Goal: Task Accomplishment & Management: Manage account settings

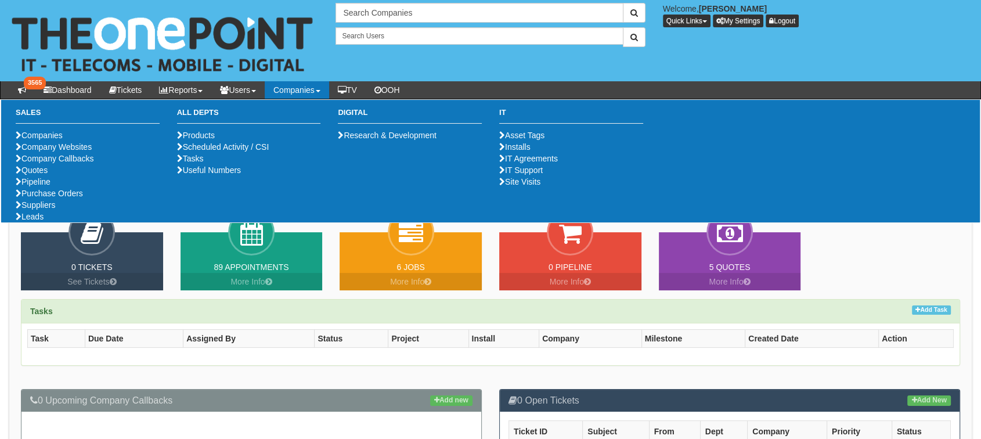
click at [293, 93] on link "Companies" at bounding box center [297, 89] width 64 height 17
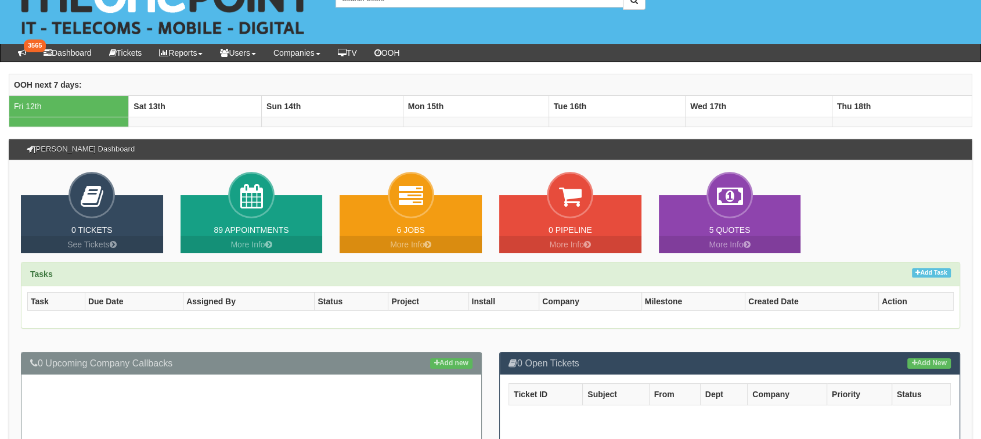
scroll to position [48, 0]
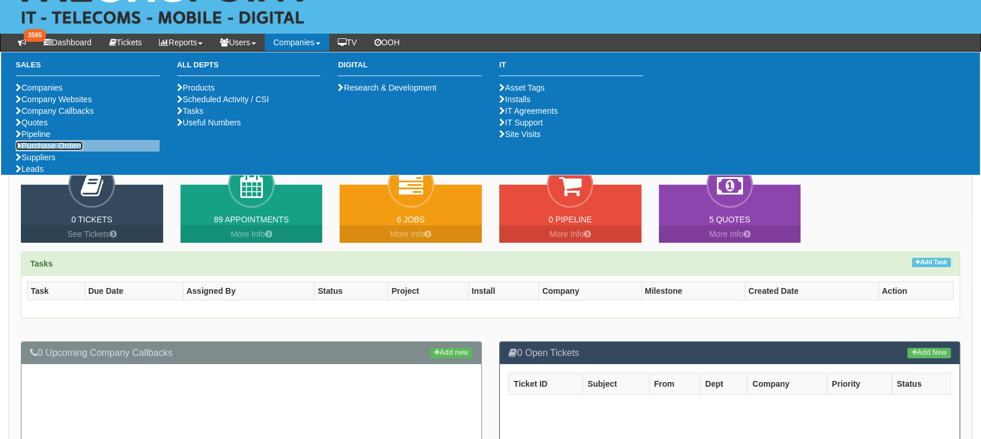
click at [47, 150] on link "Purchase Orders" at bounding box center [49, 145] width 67 height 9
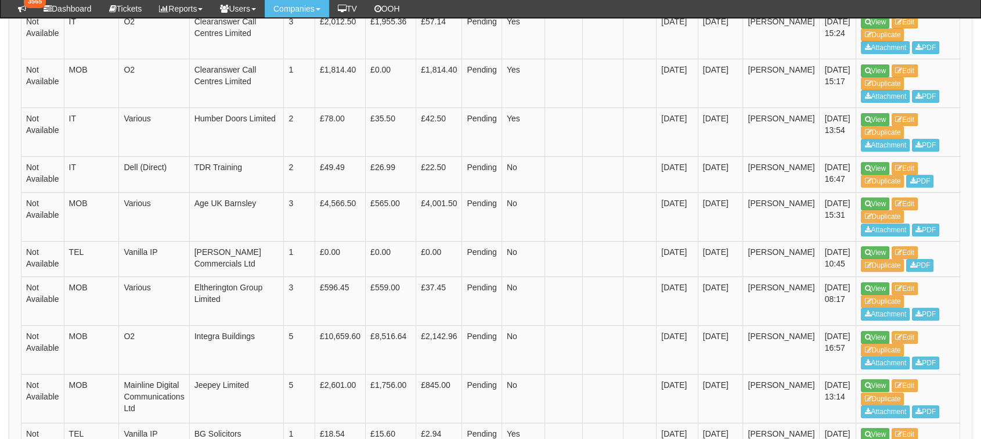
scroll to position [429, 0]
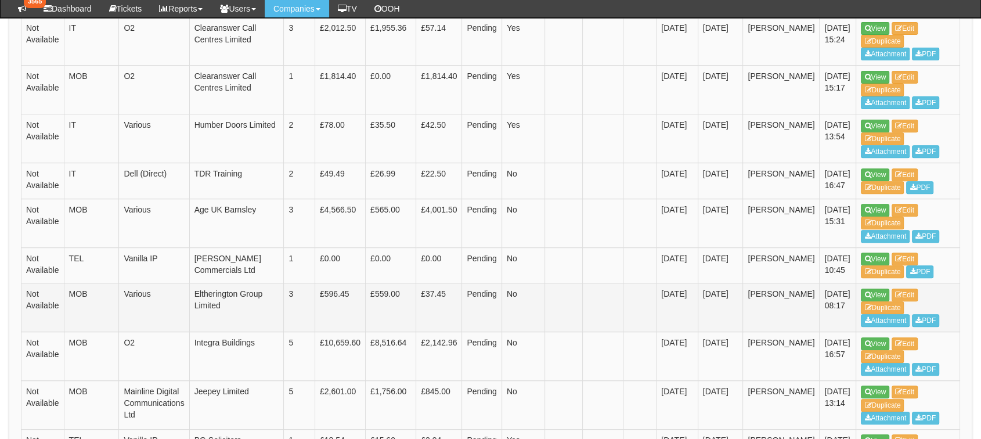
click at [862, 283] on td "View Edit Duplicate Attachment PDF" at bounding box center [908, 307] width 104 height 49
click at [861, 292] on link "View" at bounding box center [875, 295] width 28 height 13
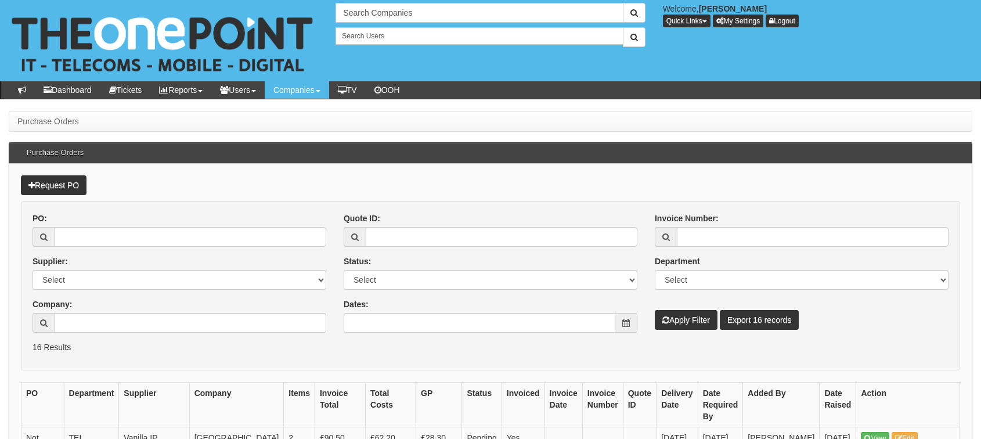
scroll to position [459, 0]
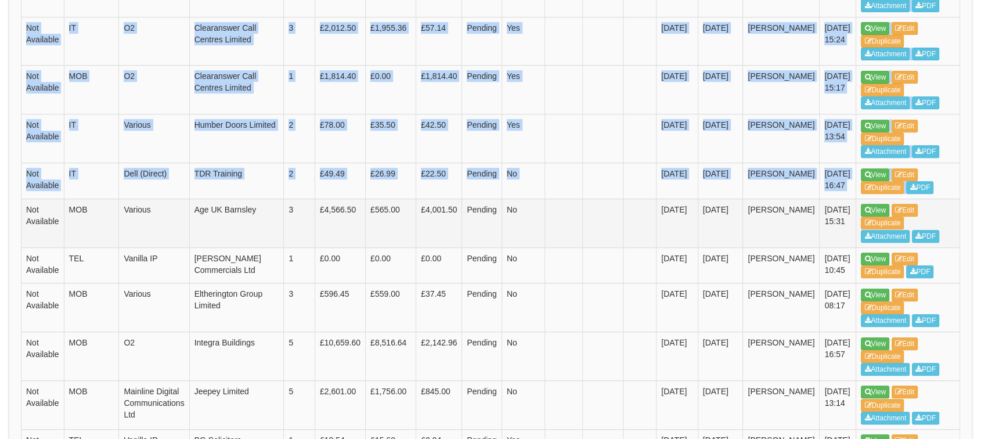
click at [860, 193] on div "Purchase Orders Purchase Orders Request PO PO: Supplier: Select 123 REG.co.uk 1…" at bounding box center [490, 230] width 981 height 1157
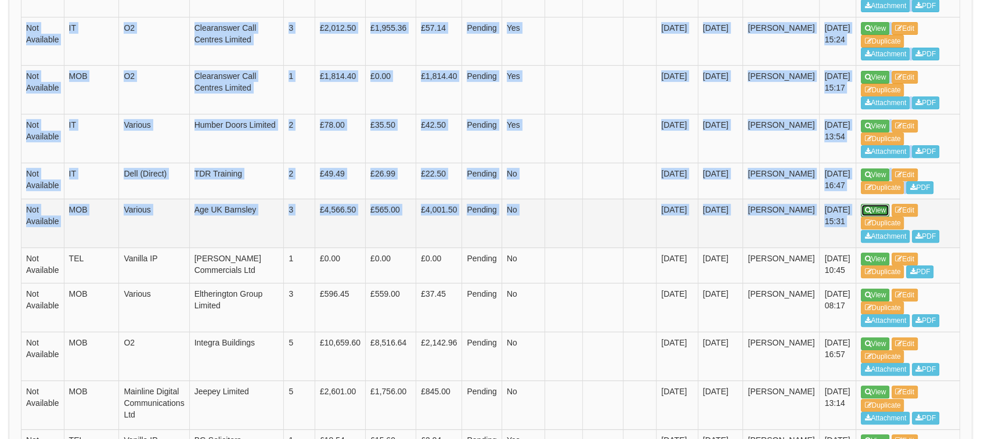
click at [861, 204] on link "View" at bounding box center [875, 210] width 28 height 13
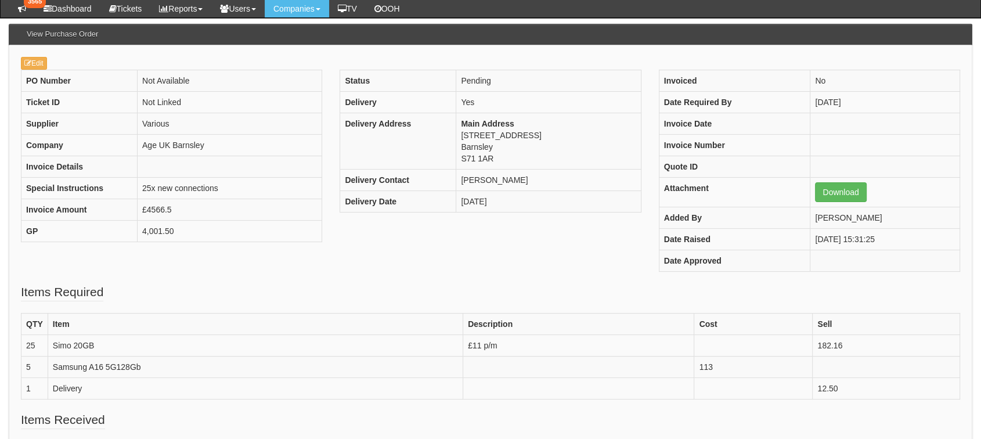
scroll to position [100, 0]
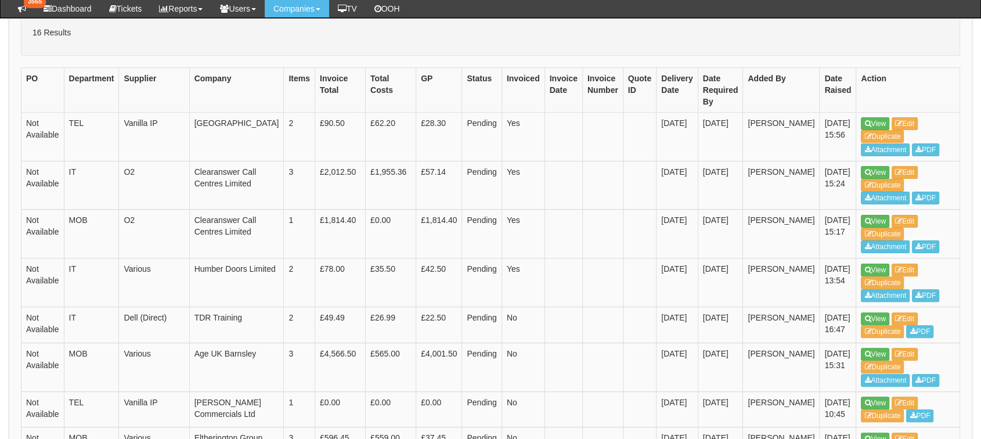
scroll to position [280, 0]
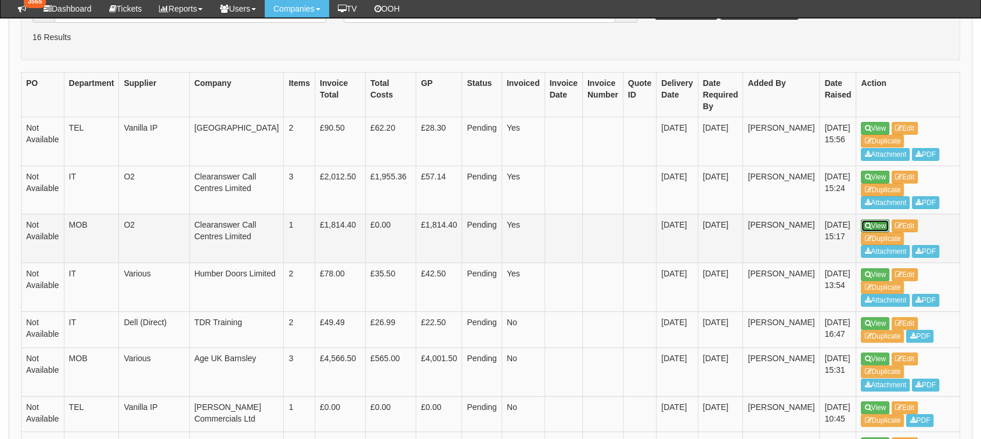
click at [865, 222] on icon at bounding box center [868, 225] width 6 height 7
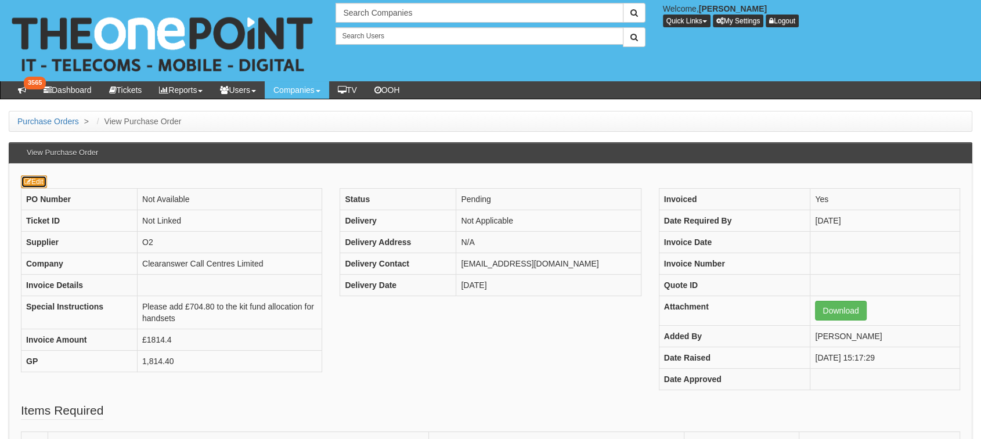
click at [33, 179] on link "Edit" at bounding box center [34, 181] width 26 height 13
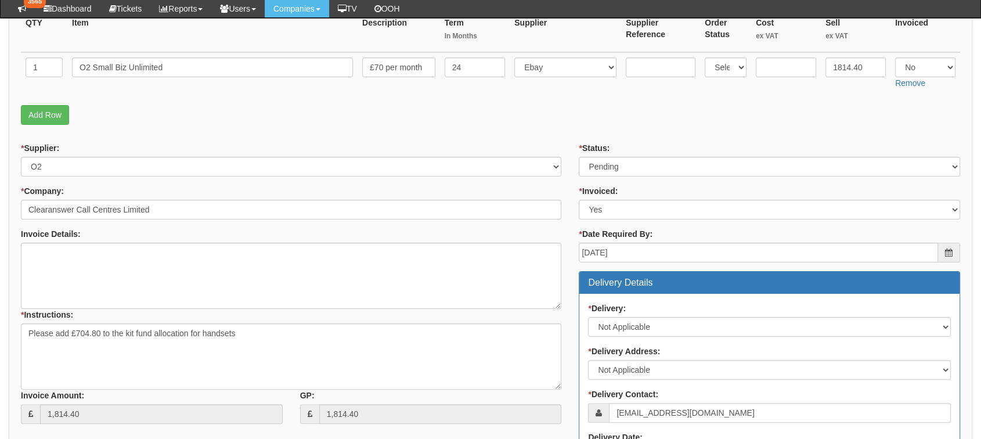
scroll to position [208, 0]
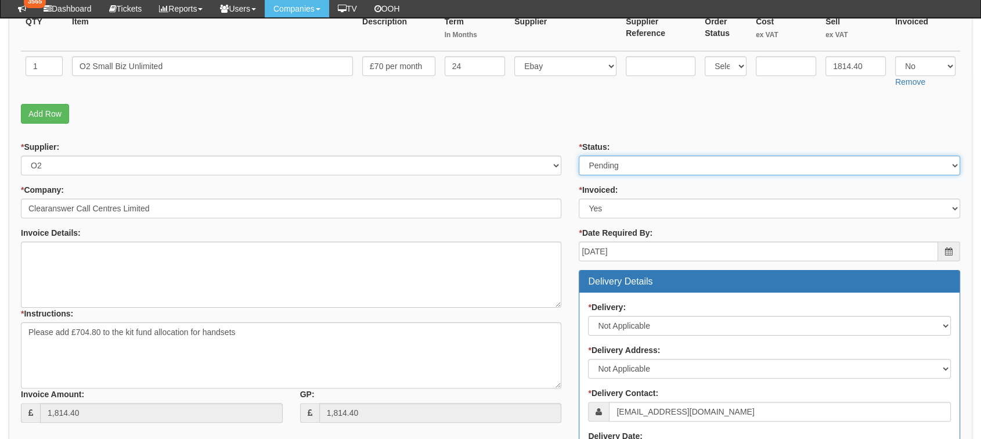
click at [643, 166] on select "Select Approved Completed Delivered Invoiced Ordered Ordered to site Part Order…" at bounding box center [769, 166] width 381 height 20
select select "2"
click at [579, 156] on select "Select Approved Completed Delivered Invoiced Ordered Ordered to site Part Order…" at bounding box center [769, 166] width 381 height 20
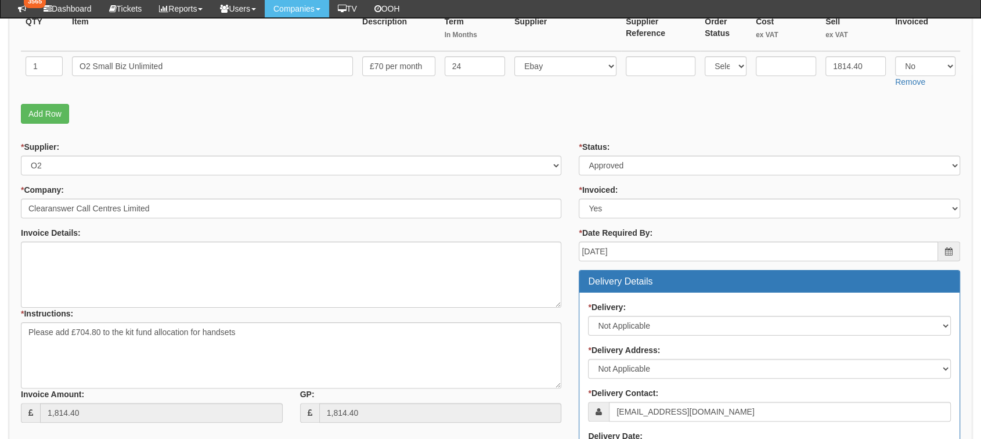
click at [662, 131] on form "PO No: MOBSEP25-19526 Attachment Type: Select Signed Quote Auth email if quote …" at bounding box center [490, 331] width 939 height 787
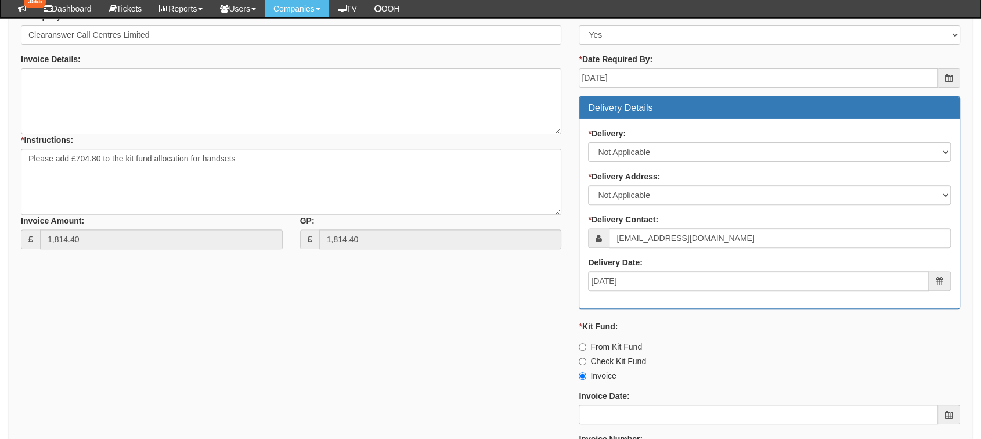
scroll to position [586, 0]
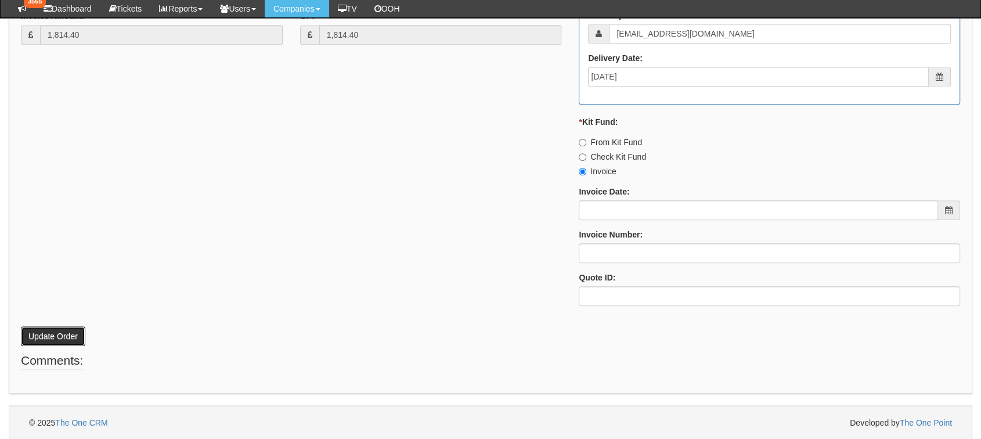
click at [78, 335] on button "Update Order" at bounding box center [53, 336] width 64 height 20
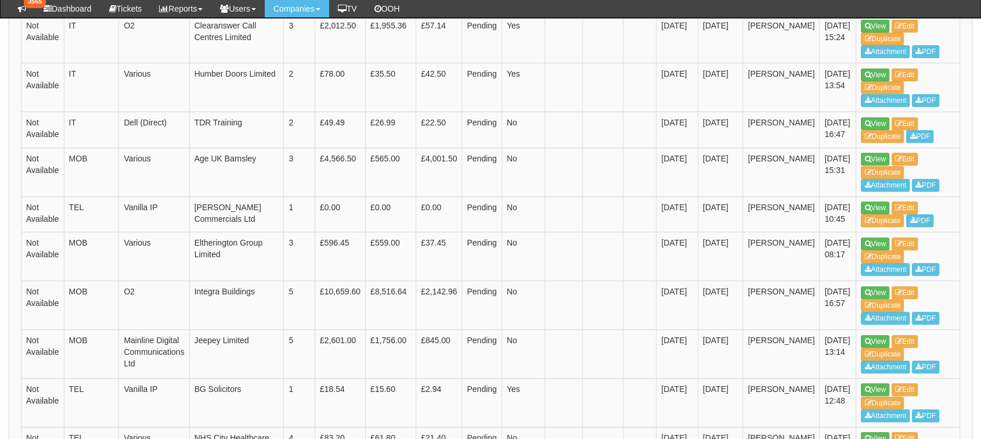
scroll to position [471, 0]
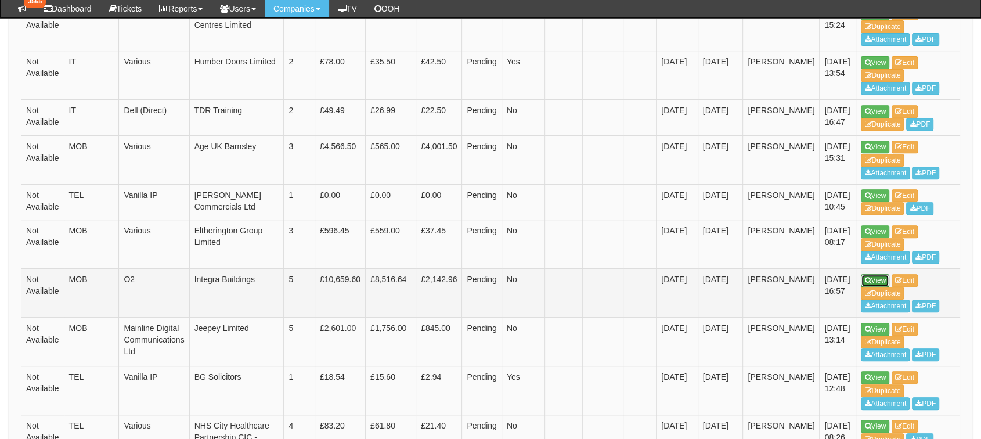
click at [861, 274] on link "View" at bounding box center [875, 280] width 28 height 13
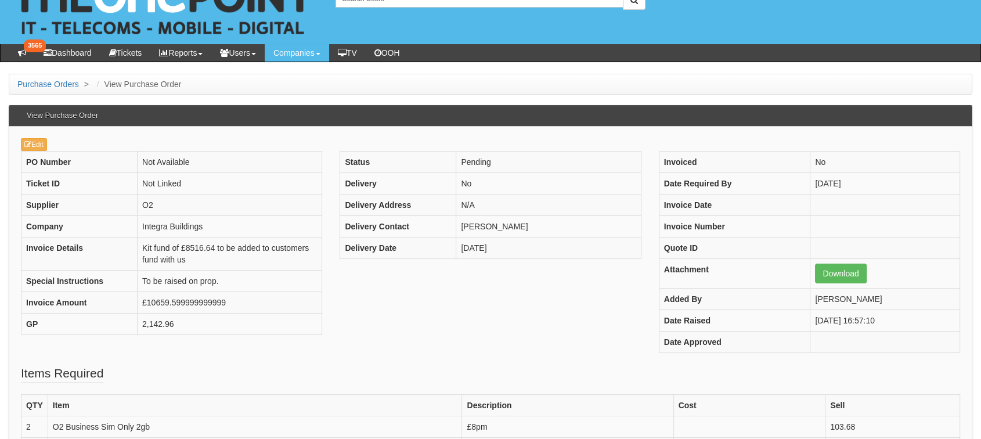
scroll to position [19, 0]
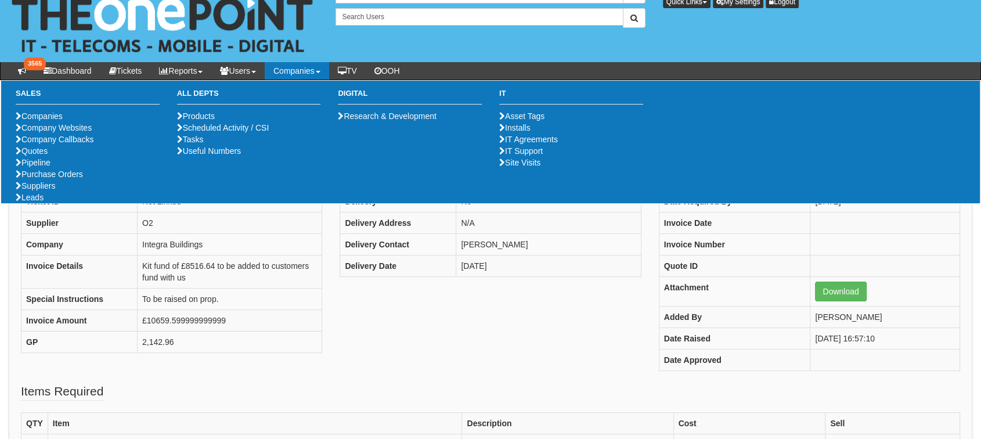
click at [543, 291] on div "PO Number Not Available Ticket ID Not Linked Supplier O2 Company Integra Buildi…" at bounding box center [490, 276] width 957 height 214
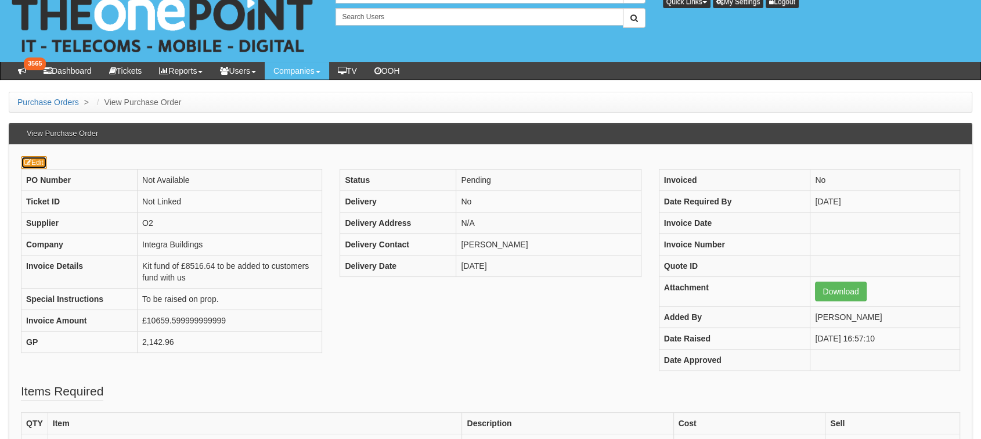
click at [36, 163] on link "Edit" at bounding box center [34, 162] width 26 height 13
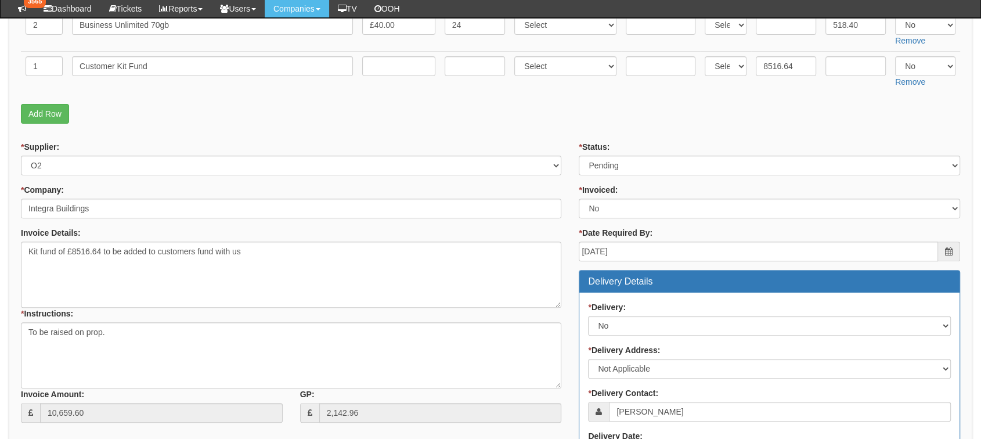
scroll to position [435, 0]
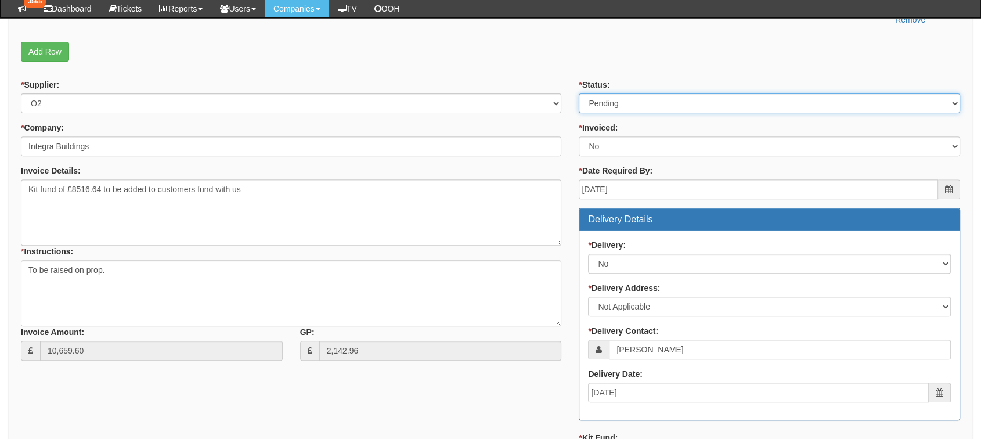
click at [674, 100] on select "Select Approved Completed Delivered Invoiced Ordered Ordered to site Part Order…" at bounding box center [769, 103] width 381 height 20
select select "2"
click at [579, 93] on select "Select Approved Completed Delivered Invoiced Ordered Ordered to site Part Order…" at bounding box center [769, 103] width 381 height 20
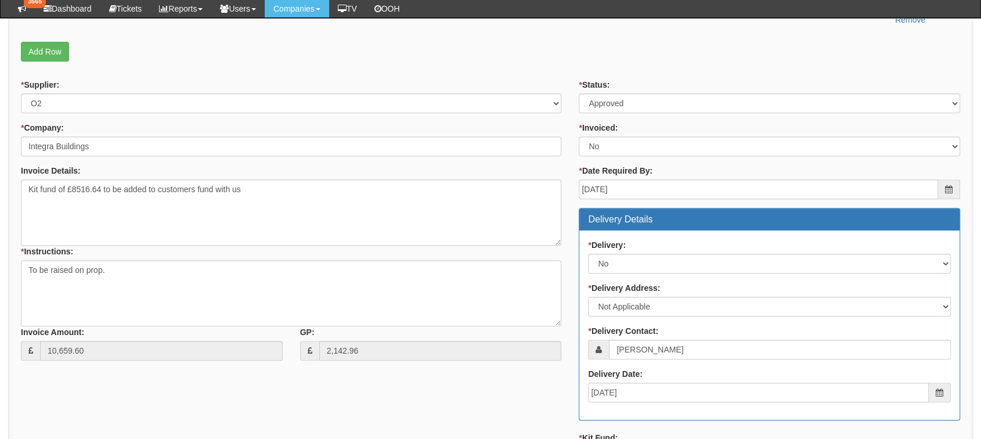
click at [524, 67] on form "PO No: MOBSEP25-19504 Attachment Type: Select Signed Quote Auth email if quote …" at bounding box center [490, 187] width 939 height 952
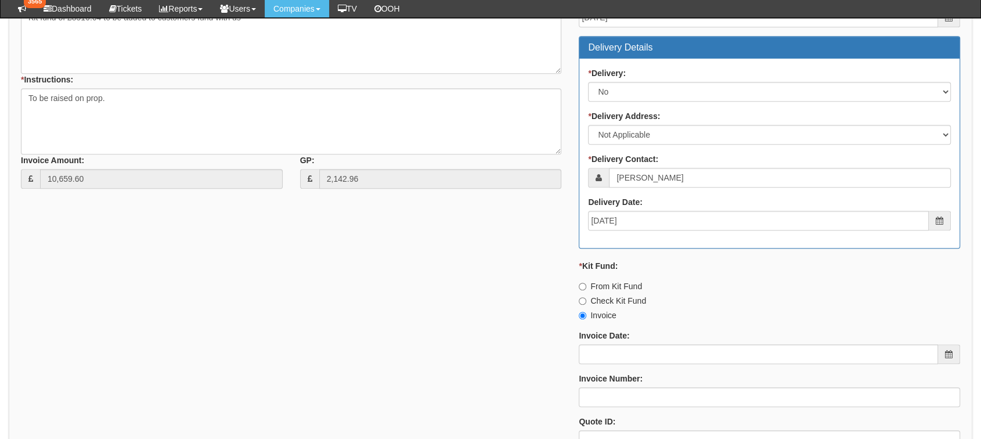
scroll to position [751, 0]
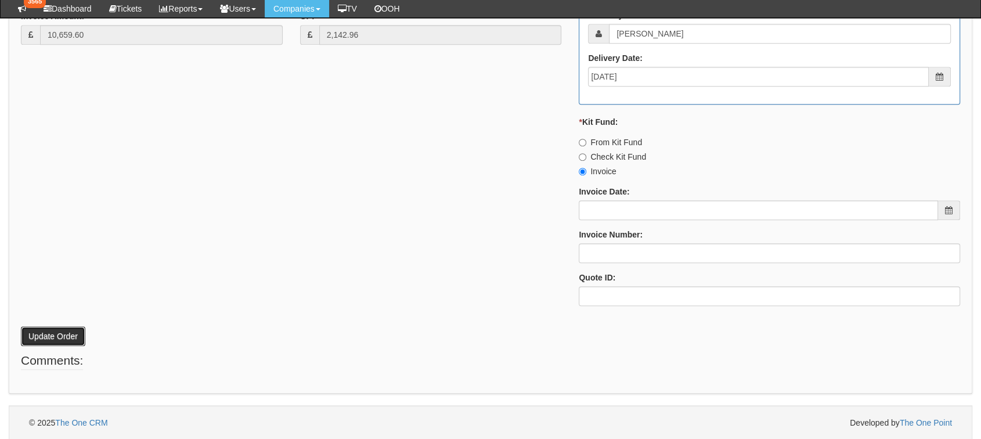
click at [71, 333] on button "Update Order" at bounding box center [53, 336] width 64 height 20
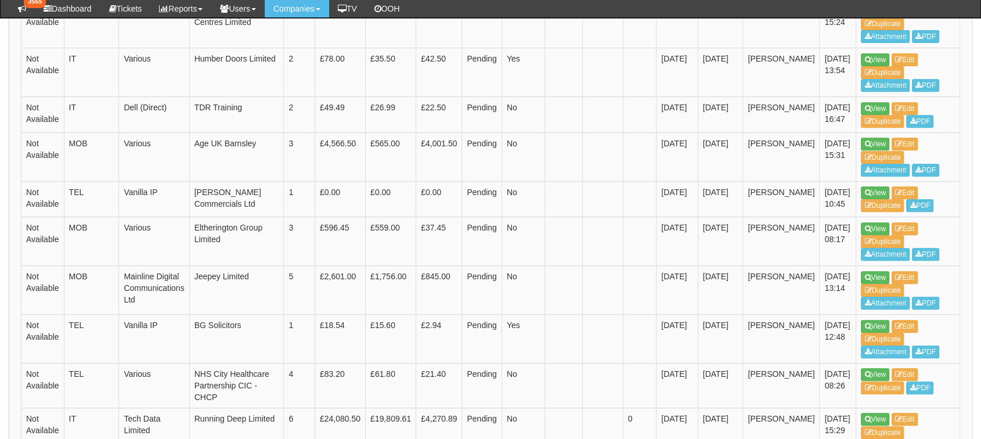
scroll to position [478, 0]
